Goal: Information Seeking & Learning: Learn about a topic

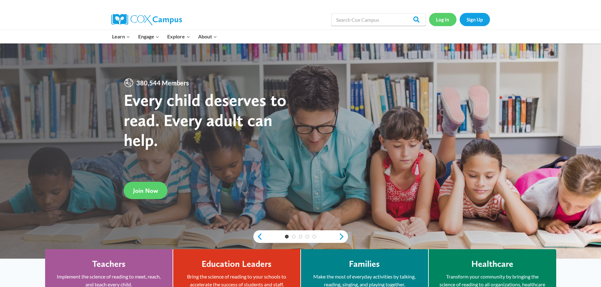
click at [446, 21] on link "Log In" at bounding box center [442, 19] width 27 height 13
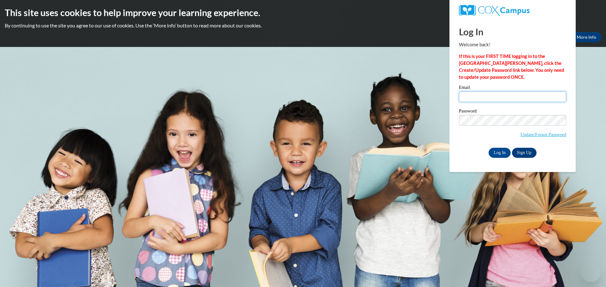
type input "sstilen@clintonville.k12.wi.us"
click at [473, 94] on input "sstilen@clintonville.k12.wi.us" at bounding box center [512, 96] width 107 height 11
click at [493, 155] on input "Log In" at bounding box center [499, 153] width 22 height 10
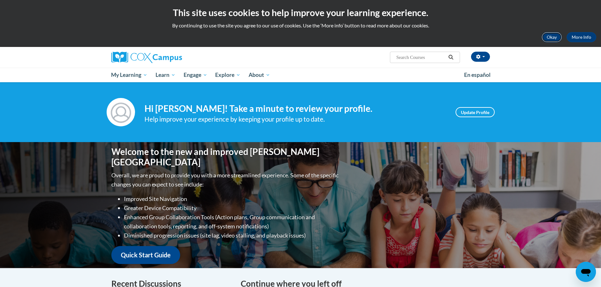
click at [550, 40] on button "Okay" at bounding box center [552, 37] width 20 height 10
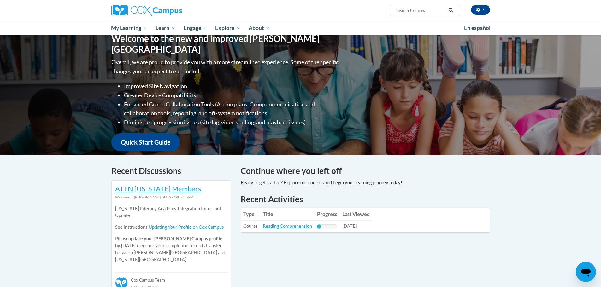
scroll to position [189, 0]
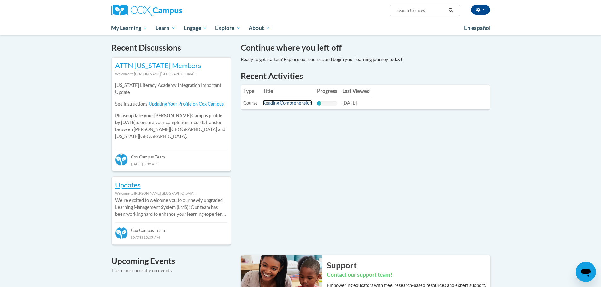
click at [284, 103] on link "Reading Comprehension" at bounding box center [287, 102] width 49 height 5
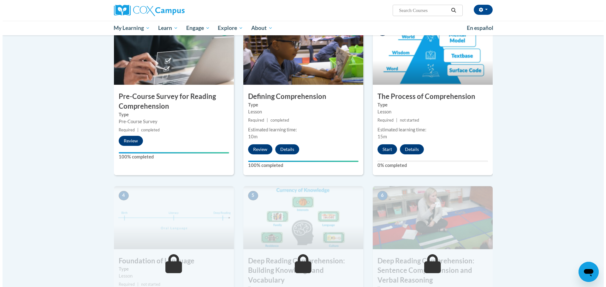
scroll to position [63, 0]
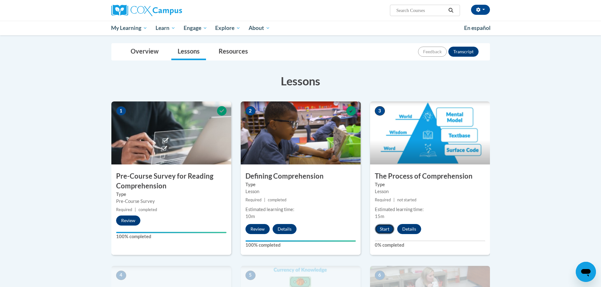
click at [386, 227] on button "Start" at bounding box center [385, 229] width 20 height 10
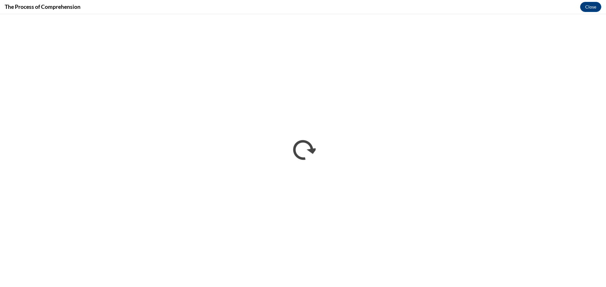
scroll to position [0, 0]
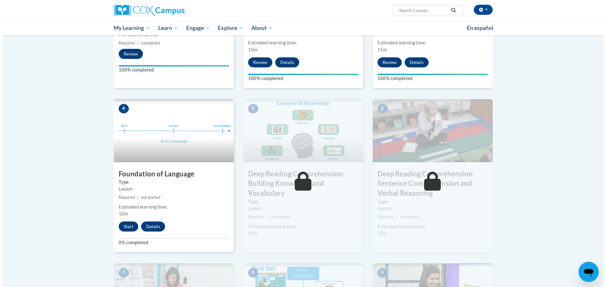
scroll to position [252, 0]
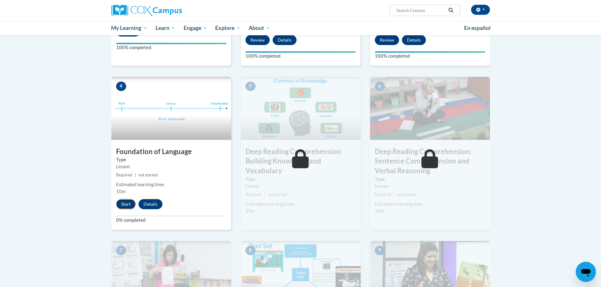
click at [121, 202] on button "Start" at bounding box center [126, 204] width 20 height 10
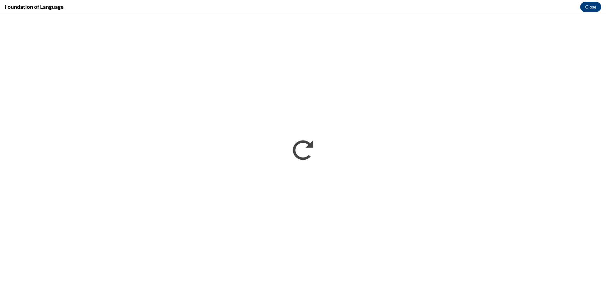
scroll to position [0, 0]
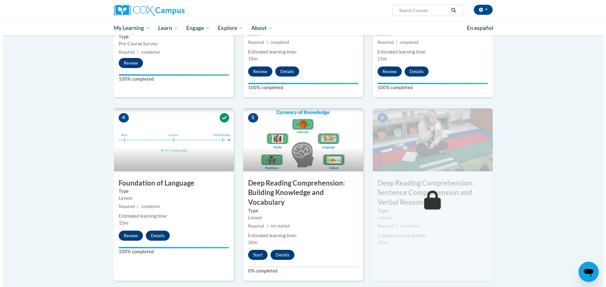
scroll to position [347, 0]
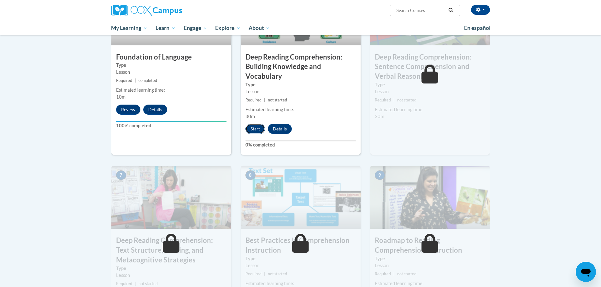
click at [255, 130] on button "Start" at bounding box center [255, 129] width 20 height 10
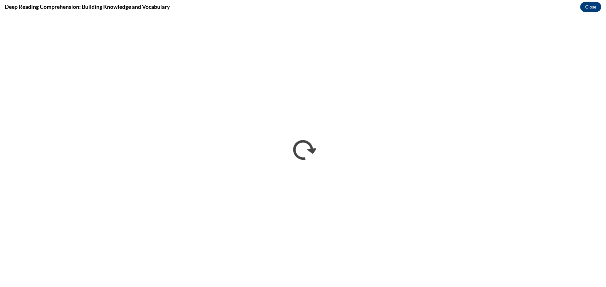
scroll to position [0, 0]
